Goal: Understand process/instructions

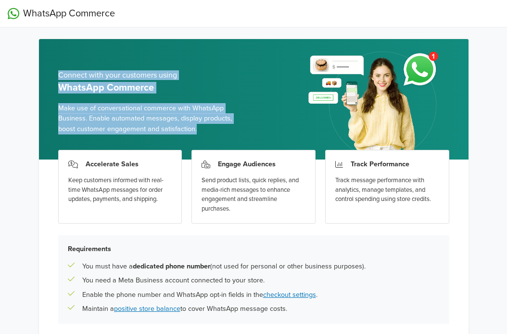
drag, startPoint x: 59, startPoint y: 77, endPoint x: 448, endPoint y: 97, distance: 389.5
click at [202, 132] on div "Connect with your customers using WhatsApp Commerce Make use of conversational …" at bounding box center [152, 103] width 188 height 114
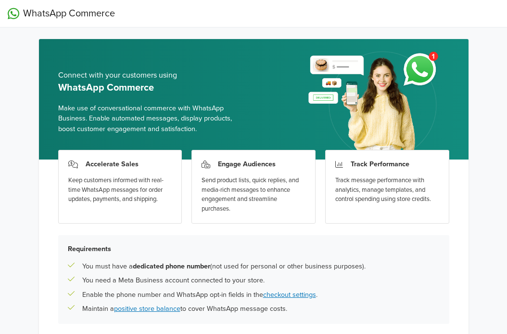
click at [467, 97] on div "Connect with your customers using WhatsApp Commerce Make use of conversational …" at bounding box center [254, 99] width 430 height 120
click at [259, 108] on div "Connect with your customers using WhatsApp Commerce Make use of conversational …" at bounding box center [254, 99] width 430 height 120
click at [298, 237] on div "Requirements You must have a dedicated phone number (not used for personal or o…" at bounding box center [253, 279] width 391 height 89
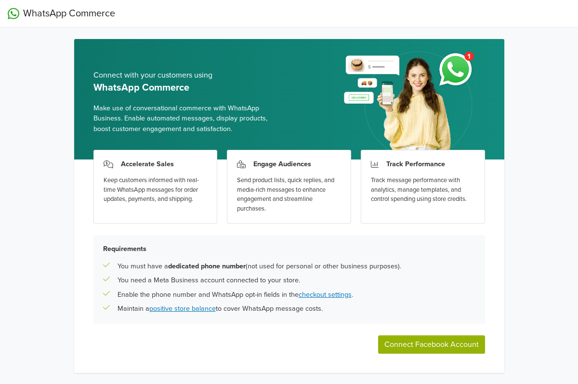
drag, startPoint x: 90, startPoint y: 76, endPoint x: 375, endPoint y: 283, distance: 352.3
click at [361, 306] on div "Connect with your customers using WhatsApp Commerce Make use of conversational …" at bounding box center [289, 206] width 430 height 334
copy div "Connect with your customers using WhatsApp Commerce Make use of conversational …"
click at [57, 119] on div "WhatsApp Commerce Connect with your customers using WhatsApp Commerce Make use …" at bounding box center [289, 204] width 578 height 409
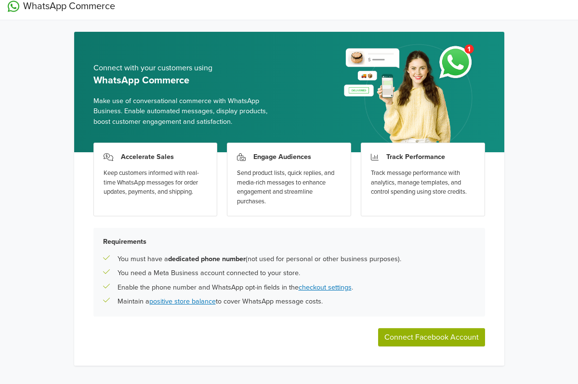
scroll to position [16, 0]
